Goal: Task Accomplishment & Management: Complete application form

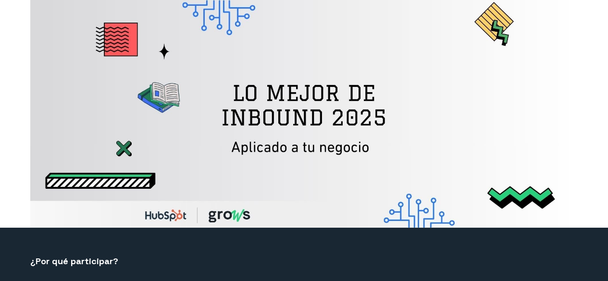
select select "CO"
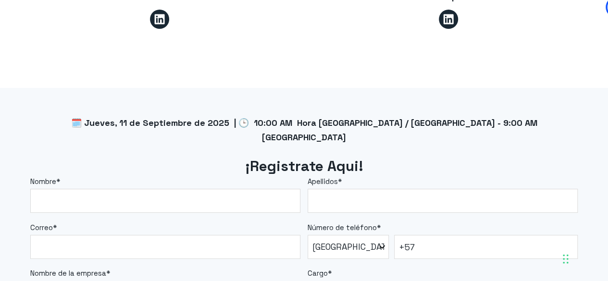
scroll to position [816, 0]
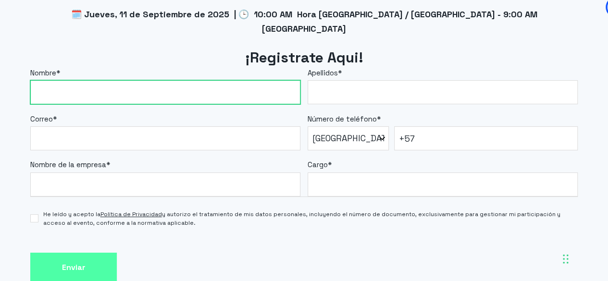
click at [153, 80] on input "Nombre *" at bounding box center [165, 92] width 270 height 24
type input "Silvia"
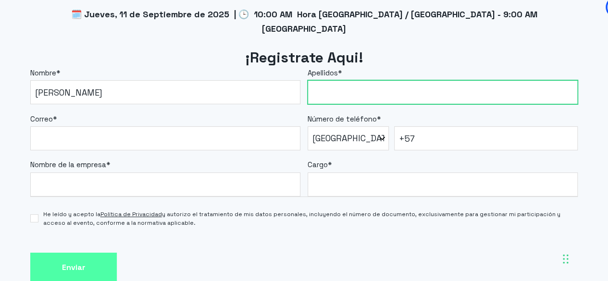
click at [350, 80] on input "Apellidos *" at bounding box center [442, 92] width 270 height 24
type input "Perez"
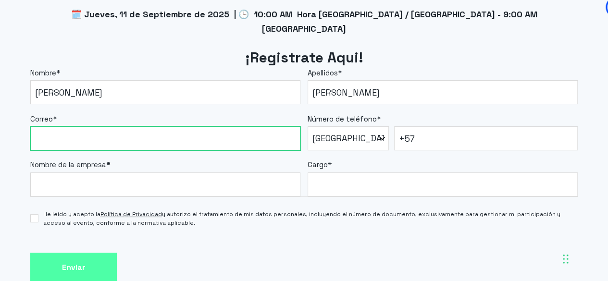
drag, startPoint x: 145, startPoint y: 127, endPoint x: 145, endPoint y: 122, distance: 5.8
click at [145, 127] on input "Correo *" at bounding box center [165, 138] width 270 height 24
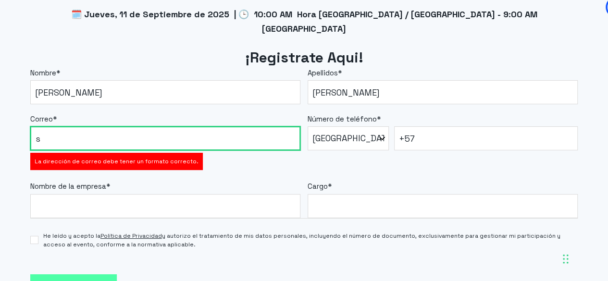
type input "sjpereza@ucompensar.edu.co"
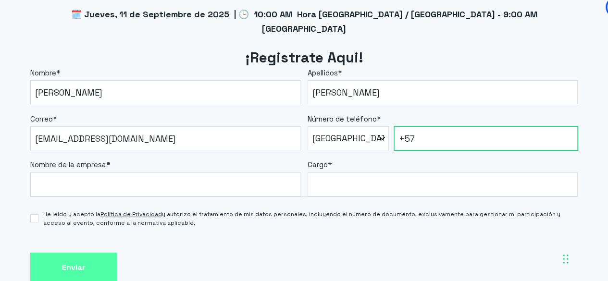
click at [432, 126] on input "+57" at bounding box center [485, 138] width 183 height 24
type input "+57 3102244497"
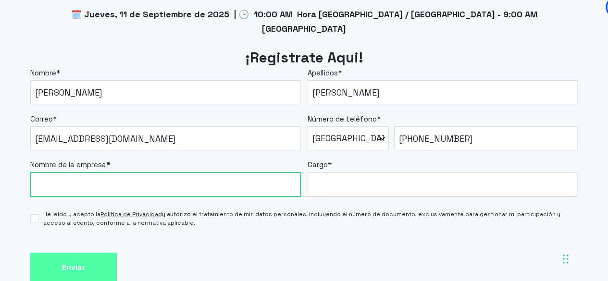
click at [137, 172] on input "Nombre de la empresa *" at bounding box center [165, 184] width 270 height 24
type input "Fundación Universitaria Compensar"
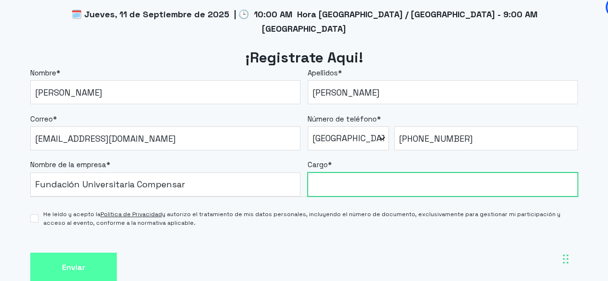
click at [366, 172] on input "Cargo *" at bounding box center [442, 184] width 270 height 24
type input "Administrador CRM"
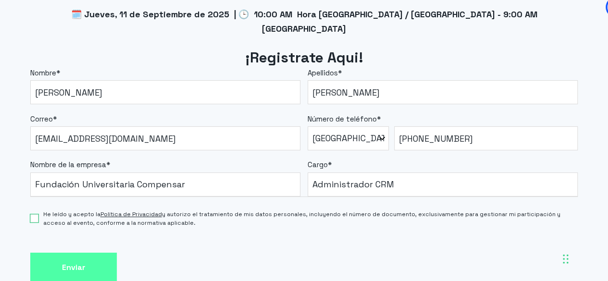
click at [37, 214] on input "He leído y acepto la Política de Privacidad y autorizo el tratamiento de mis da…" at bounding box center [34, 218] width 8 height 8
checkbox input "true"
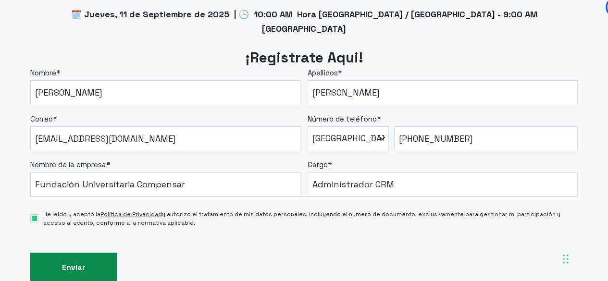
click at [72, 253] on input "Enviar" at bounding box center [73, 268] width 86 height 30
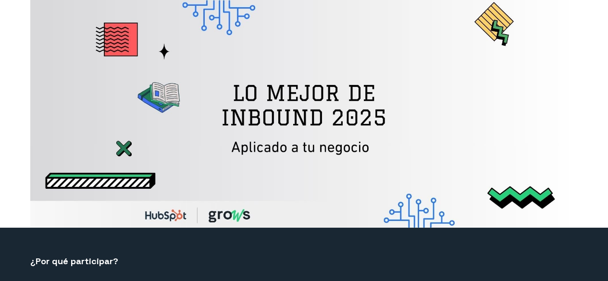
select select "CO"
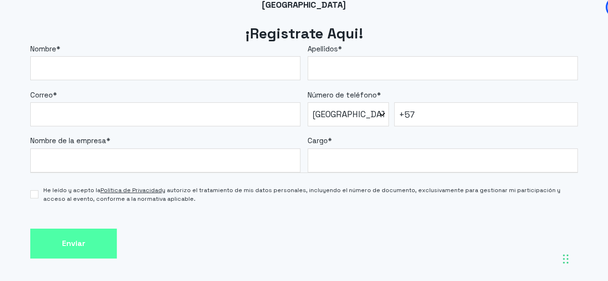
scroll to position [913, 0]
